Goal: Information Seeking & Learning: Find specific fact

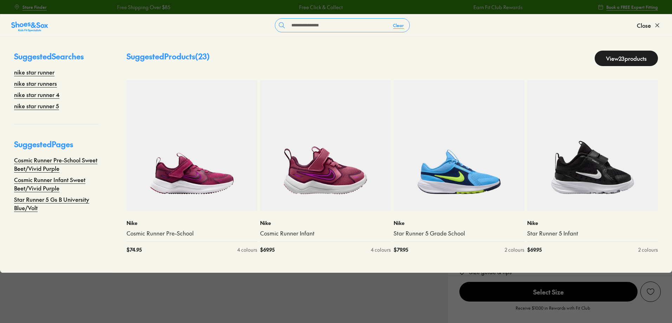
select select "*"
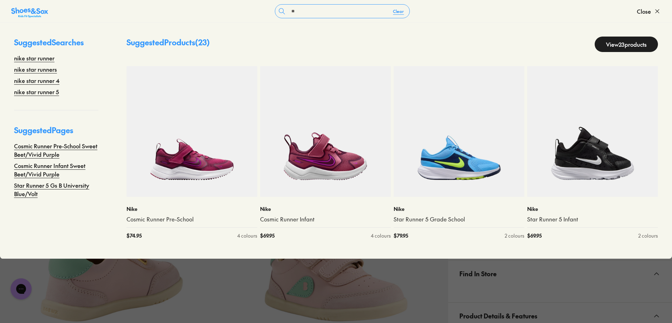
type input "*"
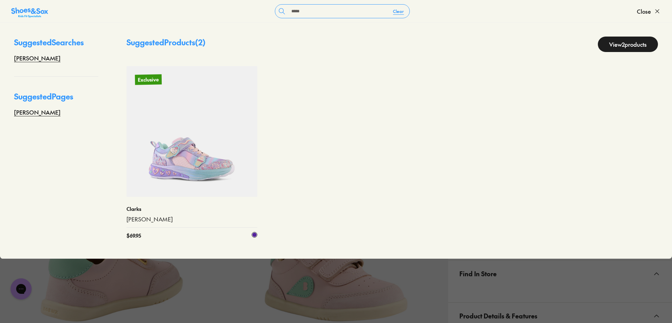
type input "*****"
click at [202, 131] on img at bounding box center [192, 131] width 131 height 131
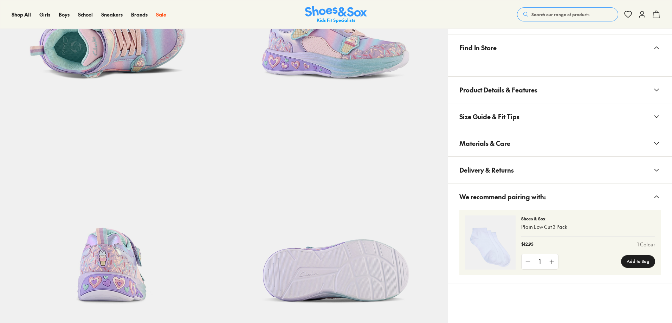
scroll to position [387, 0]
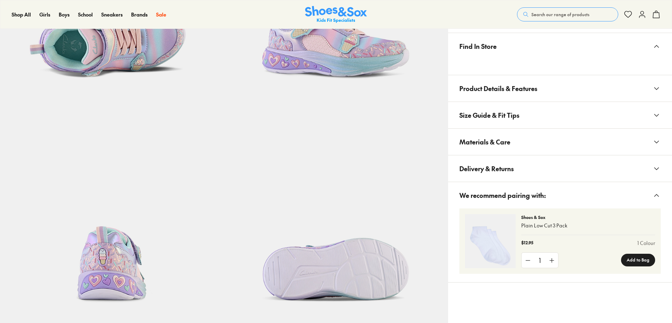
click at [513, 143] on button "Materials & Care" at bounding box center [560, 142] width 224 height 26
select select "*"
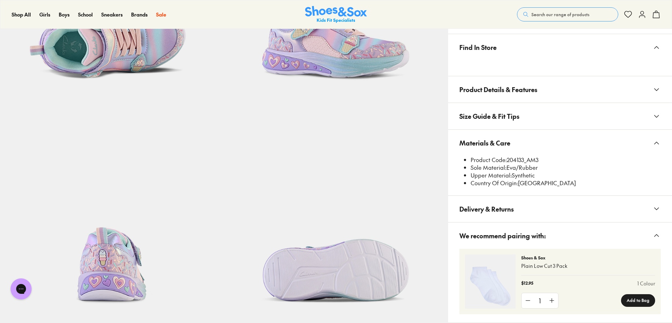
scroll to position [0, 0]
drag, startPoint x: 525, startPoint y: 161, endPoint x: 508, endPoint y: 162, distance: 17.2
click at [508, 162] on li "Product Code: 204133_AM3" at bounding box center [566, 160] width 190 height 8
copy li "204133"
